Goal: Transaction & Acquisition: Purchase product/service

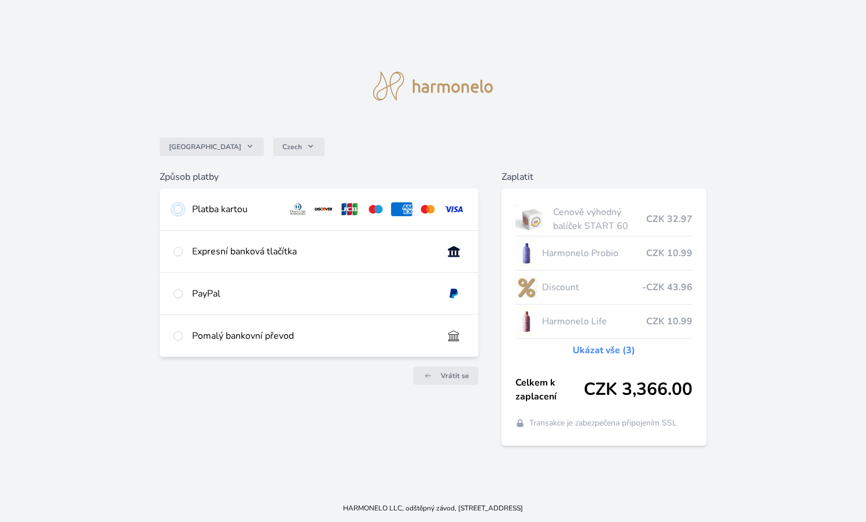
click at [181, 211] on input "radio" at bounding box center [177, 209] width 9 height 9
radio input "true"
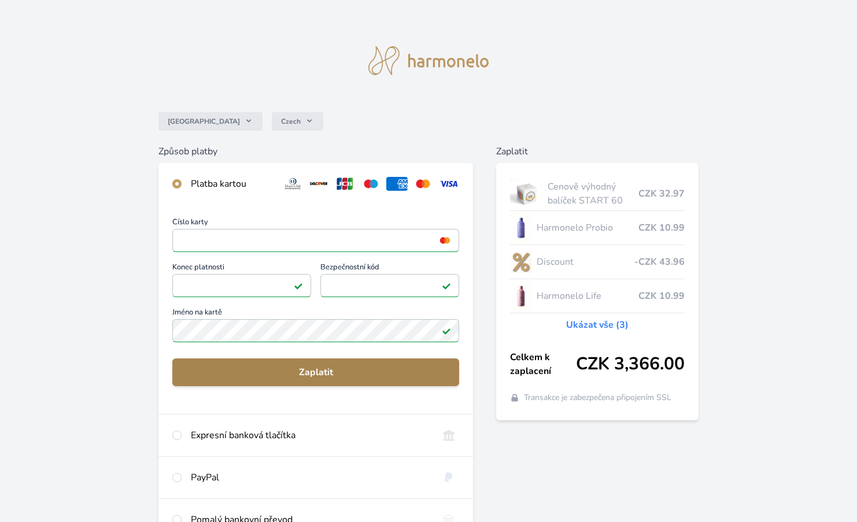
click at [324, 375] on span "Zaplatit" at bounding box center [316, 372] width 269 height 14
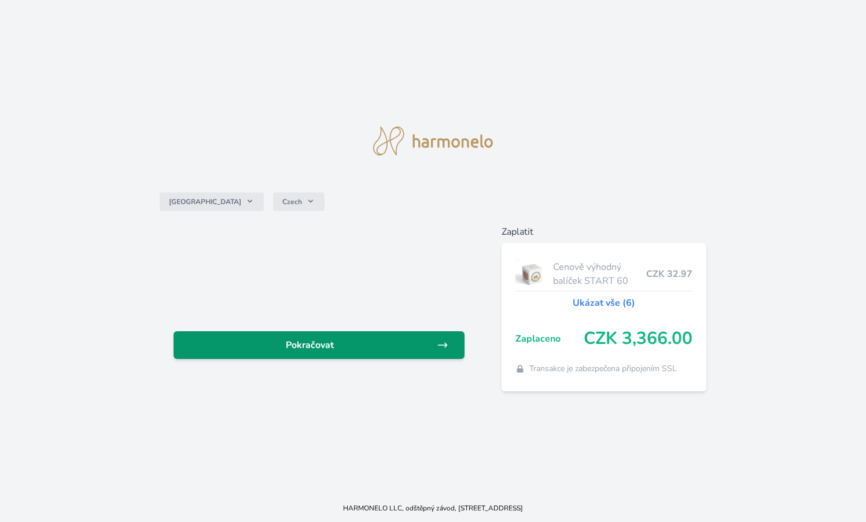
click at [350, 349] on span "Pokračovat" at bounding box center [310, 345] width 254 height 14
